Goal: Transaction & Acquisition: Book appointment/travel/reservation

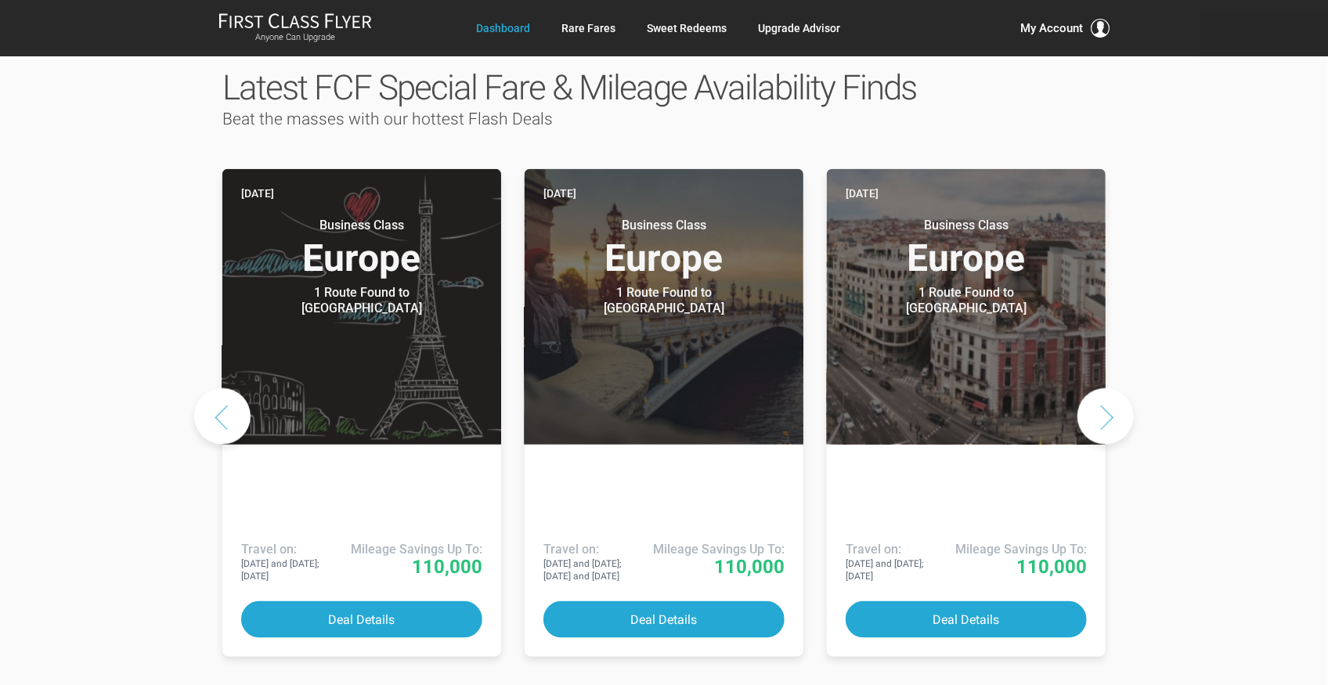
scroll to position [782, 0]
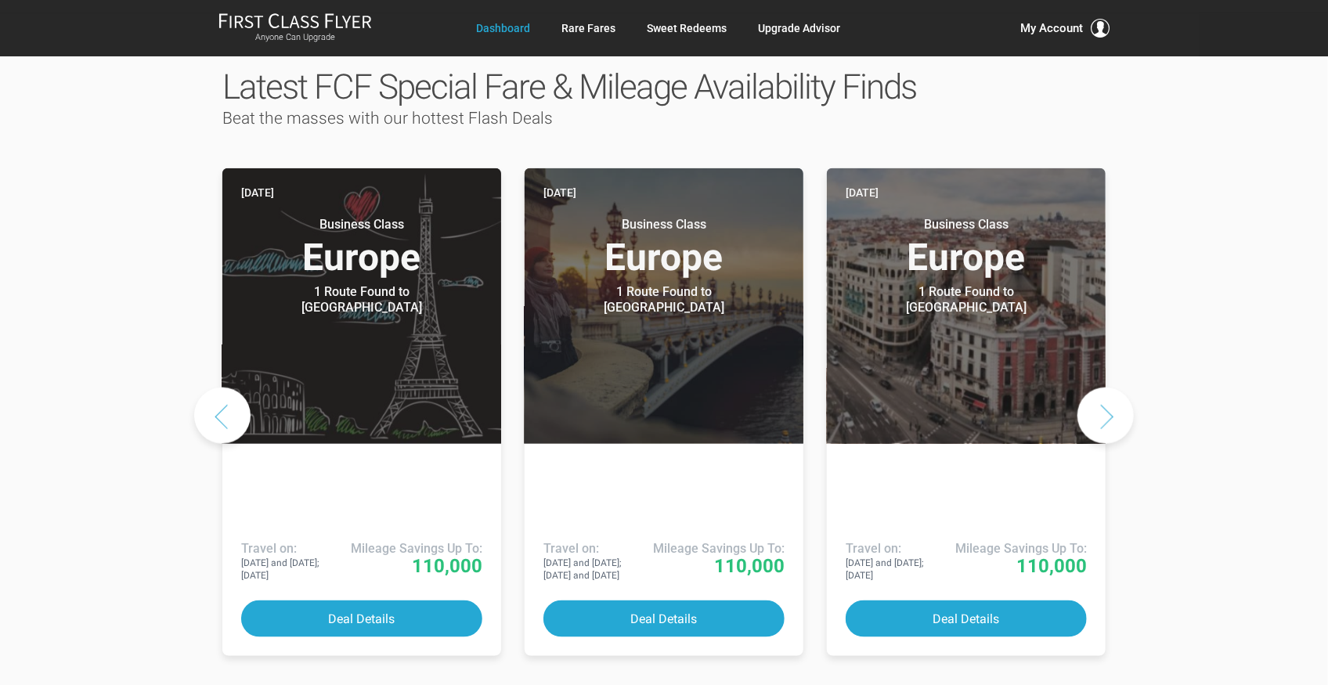
click at [1099, 387] on button "Next slide" at bounding box center [1105, 415] width 56 height 56
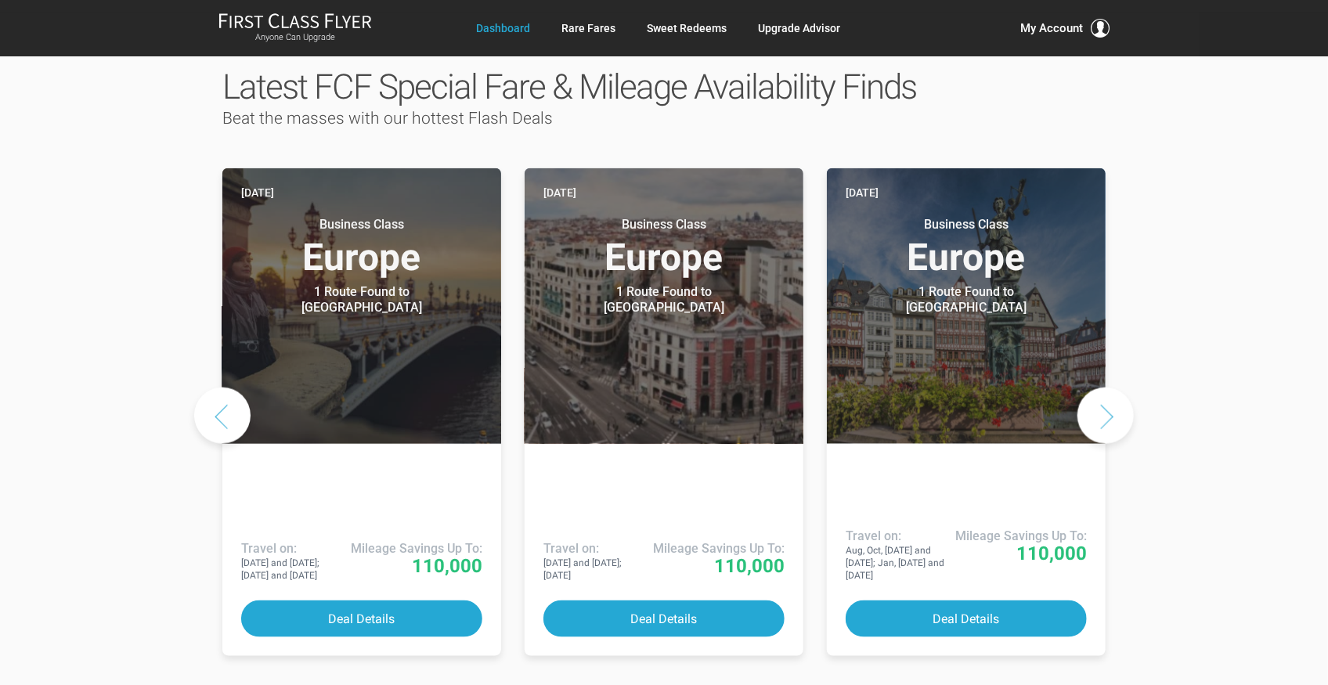
click at [1099, 387] on button "Next slide" at bounding box center [1105, 415] width 56 height 56
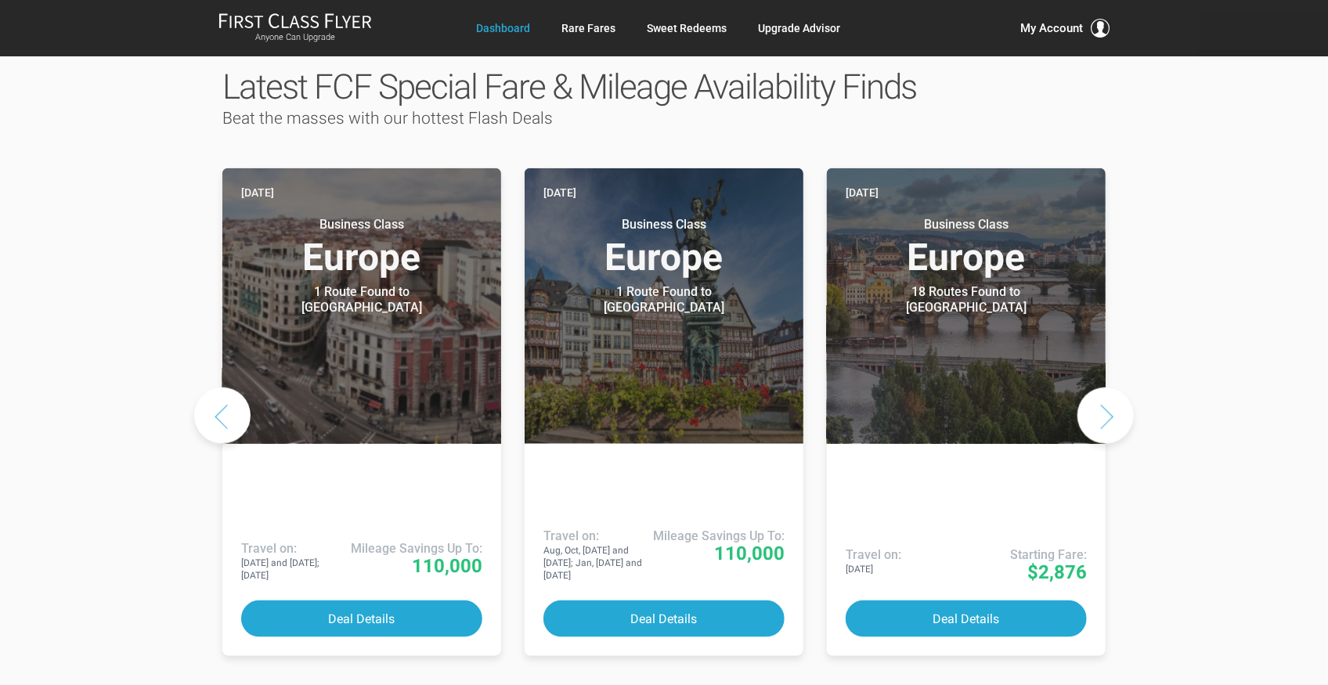
click at [1099, 387] on button "Next slide" at bounding box center [1105, 415] width 56 height 56
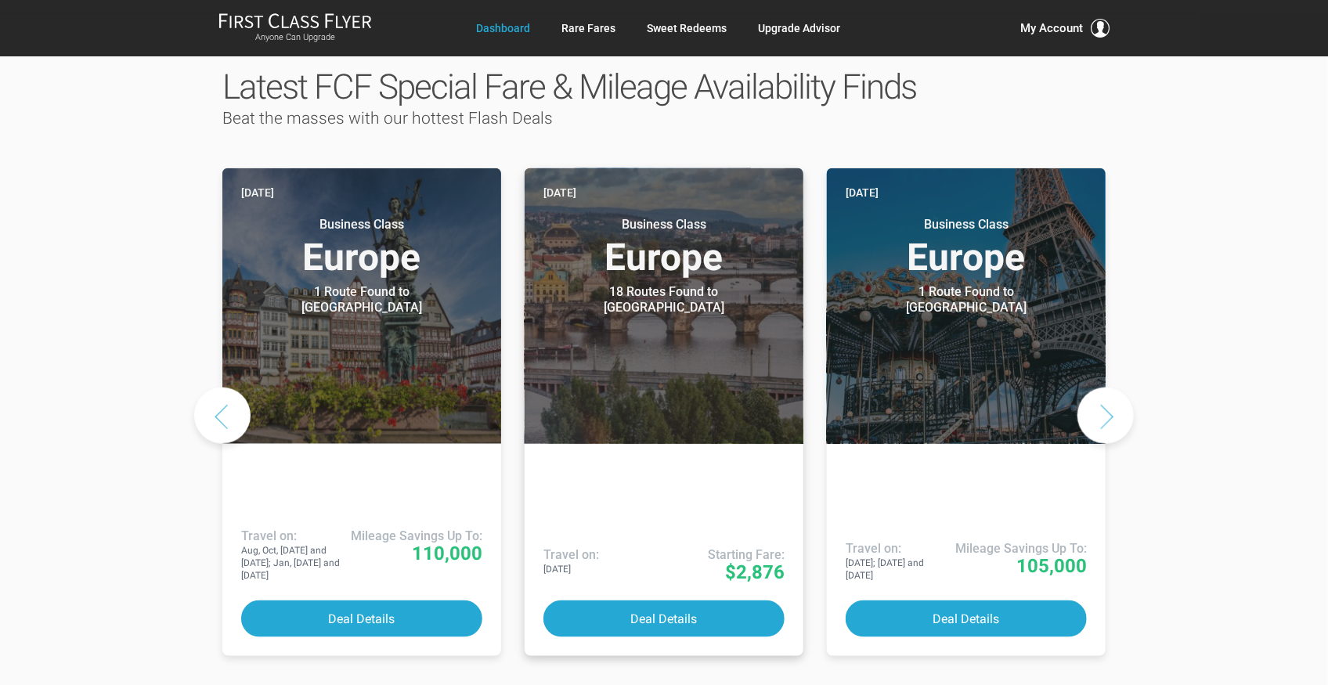
click at [692, 272] on header "[DATE] Business Class Europe 18 Routes Found to [GEOGRAPHIC_DATA] Airlines offe…" at bounding box center [663, 306] width 279 height 276
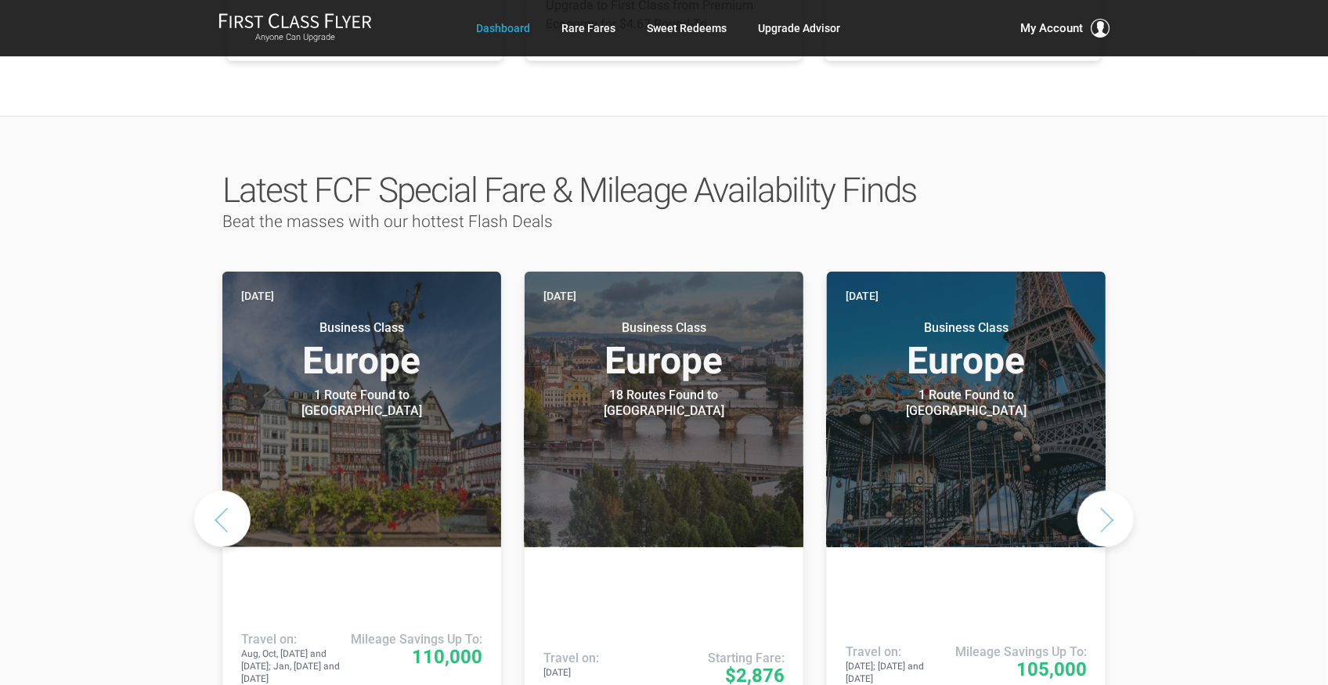
scroll to position [679, 0]
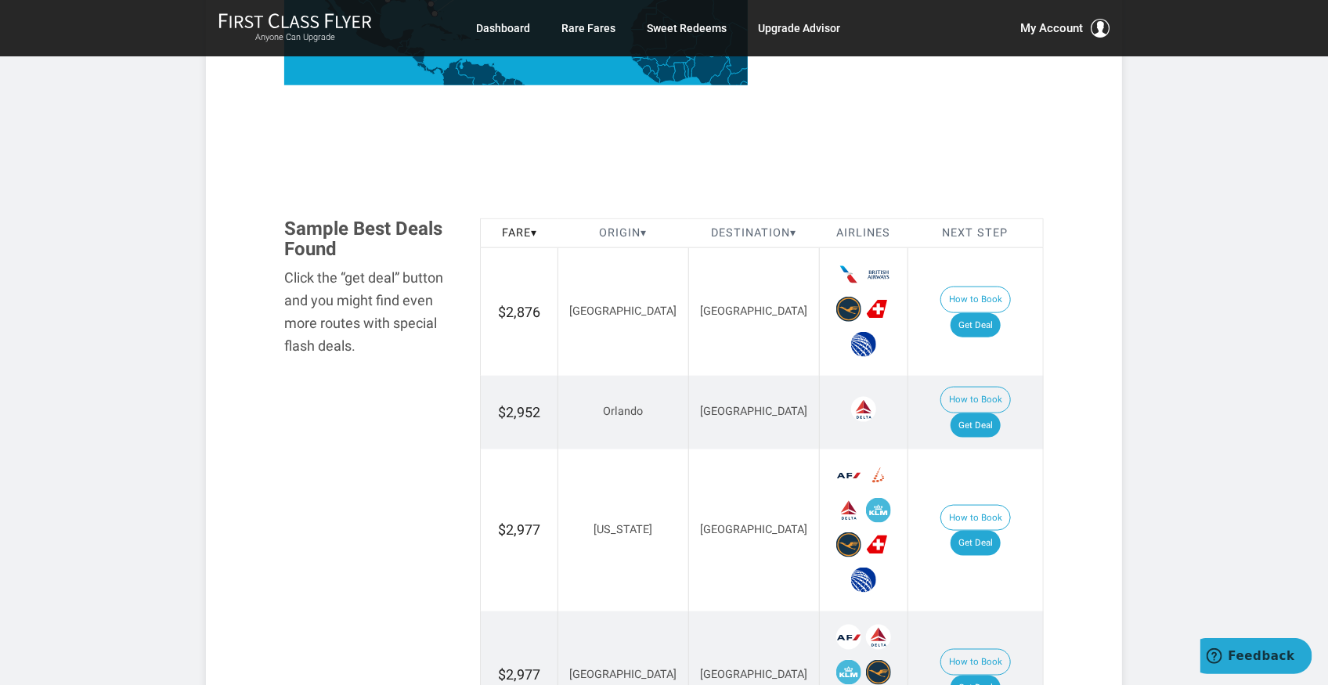
scroll to position [782, 0]
click at [998, 313] on link "Get Deal" at bounding box center [975, 325] width 50 height 25
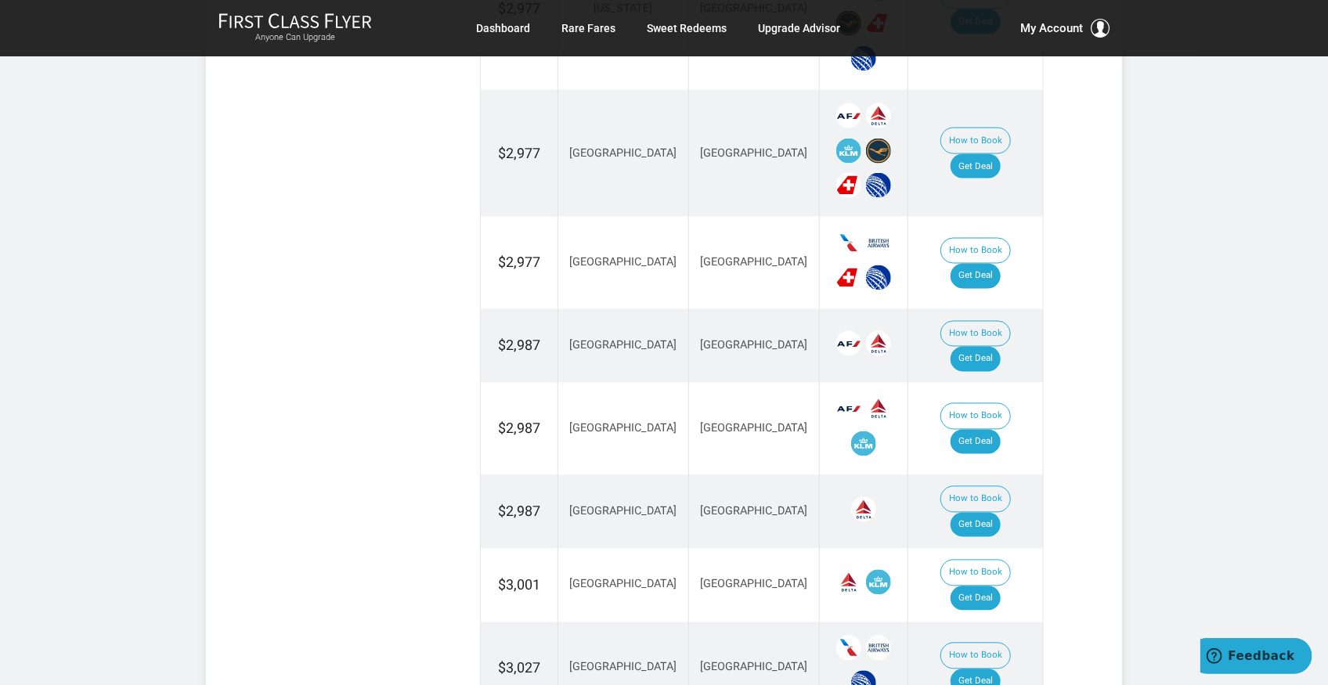
scroll to position [1304, 0]
click at [989, 429] on link "Get Deal" at bounding box center [975, 441] width 50 height 25
